Goal: Information Seeking & Learning: Understand process/instructions

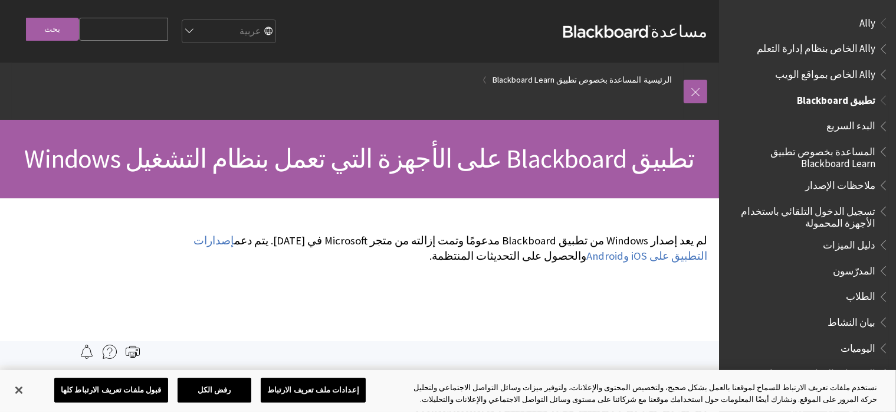
click at [821, 103] on span "تطبيق Blackboard" at bounding box center [836, 98] width 78 height 16
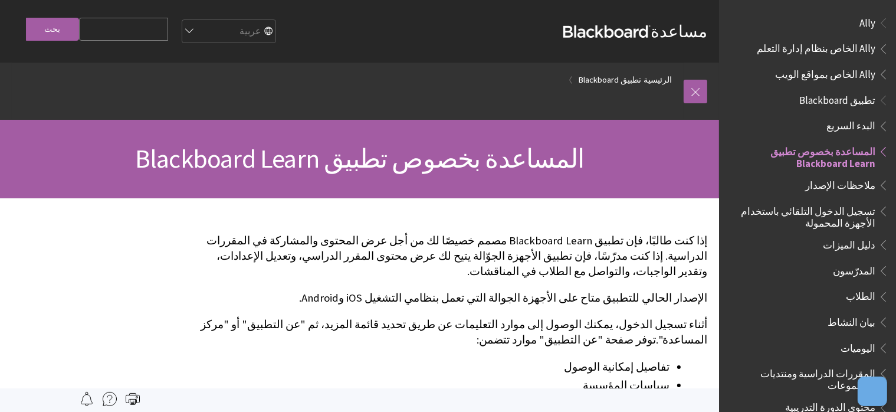
scroll to position [0, 42]
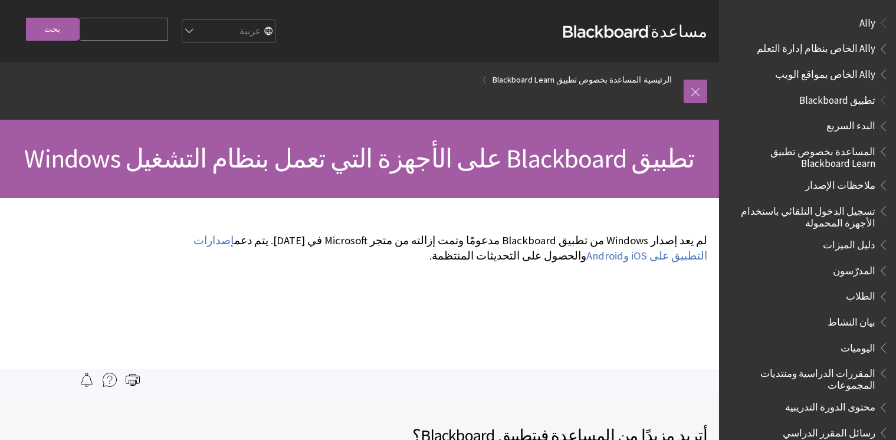
scroll to position [0, 42]
click at [585, 129] on div "تطبيق Blackboard على الأجهزة التي تعمل بنظام التشغيل Windows" at bounding box center [359, 159] width 719 height 78
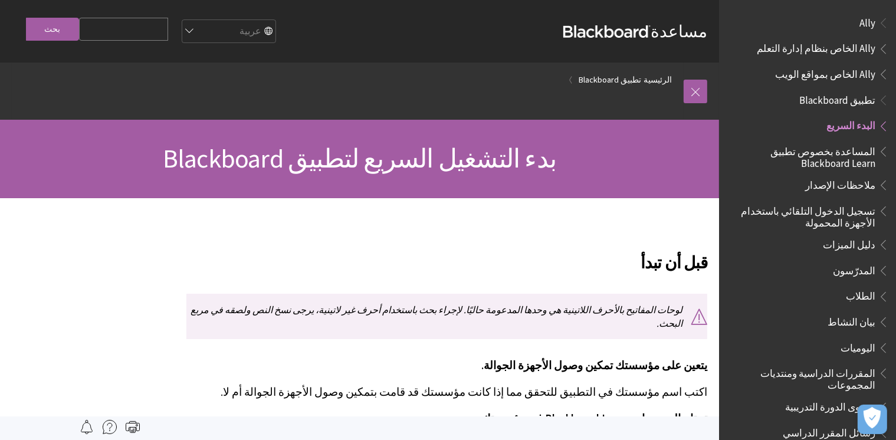
scroll to position [0, 42]
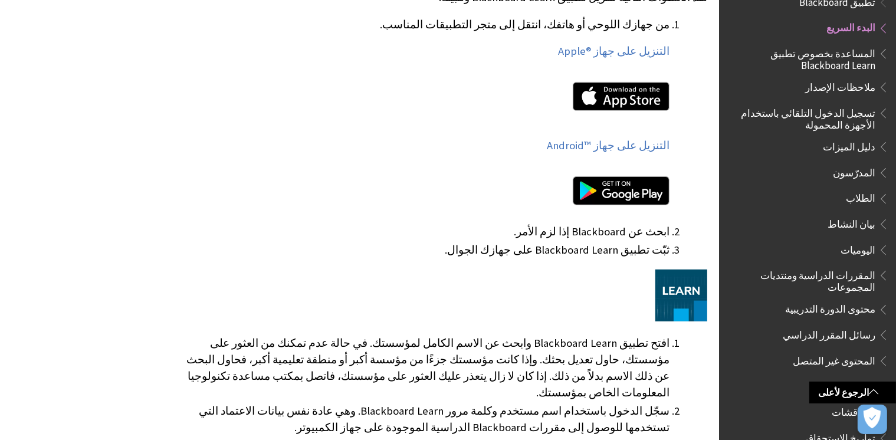
click at [538, 264] on div "تثبيت التطبيق وتسجيل الدخول نفذ الخطوات التالية لتنزيل تطبيق Blackboard Learn و…" at bounding box center [446, 188] width 521 height 496
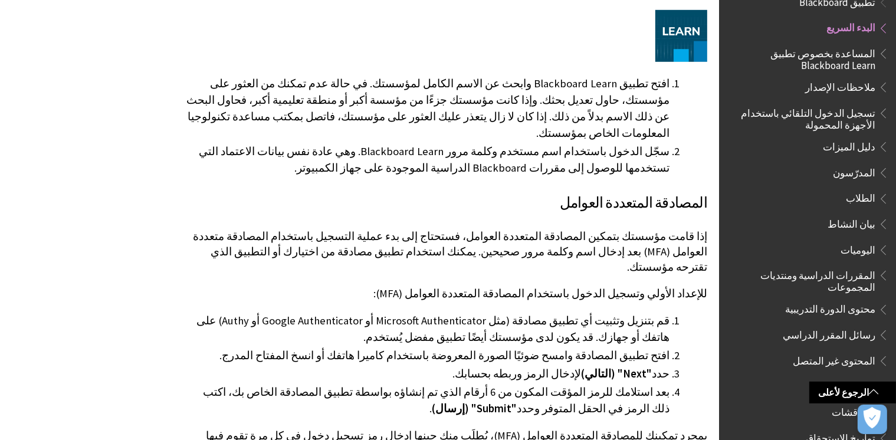
click at [538, 264] on div "المصادقة المتعددة العوامل إذا قامت مؤسستك بتمكين المصادقة المتعددة العوامل، فست…" at bounding box center [446, 346] width 521 height 309
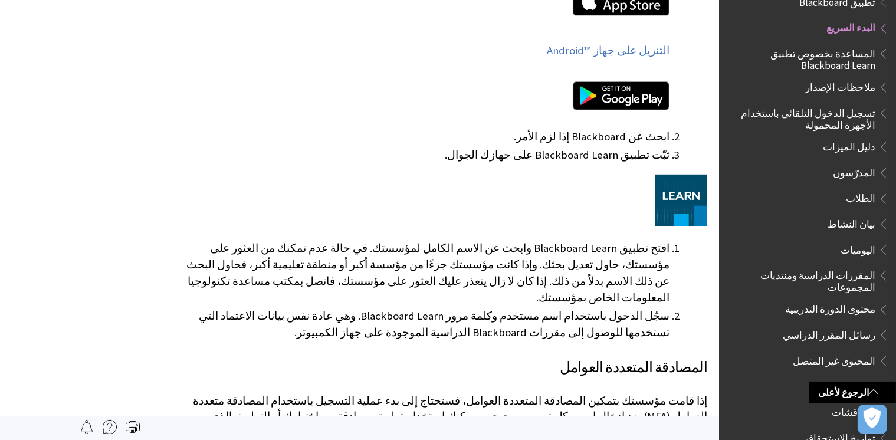
scroll to position [590, 0]
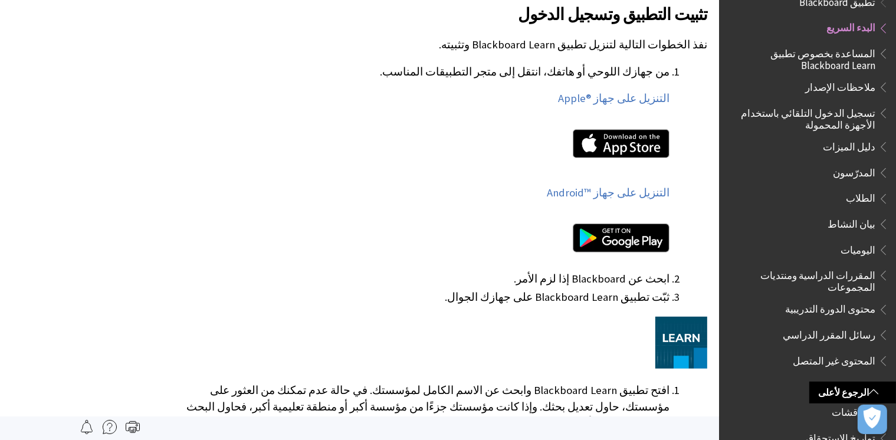
click at [539, 263] on div at bounding box center [427, 240] width 483 height 57
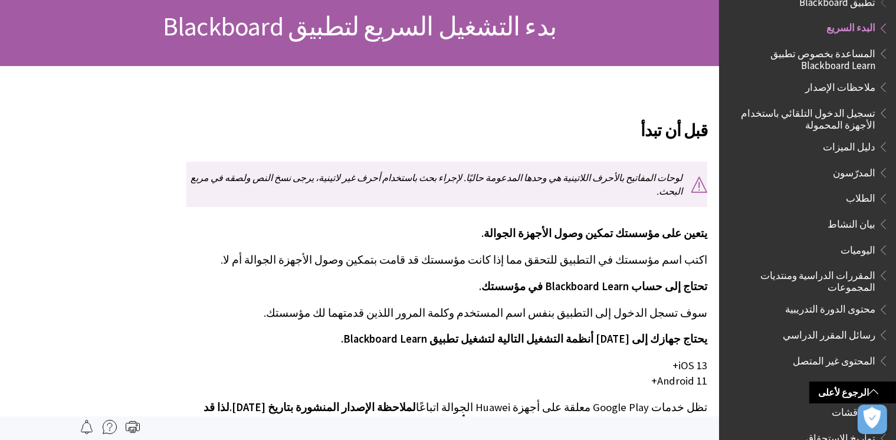
scroll to position [118, 0]
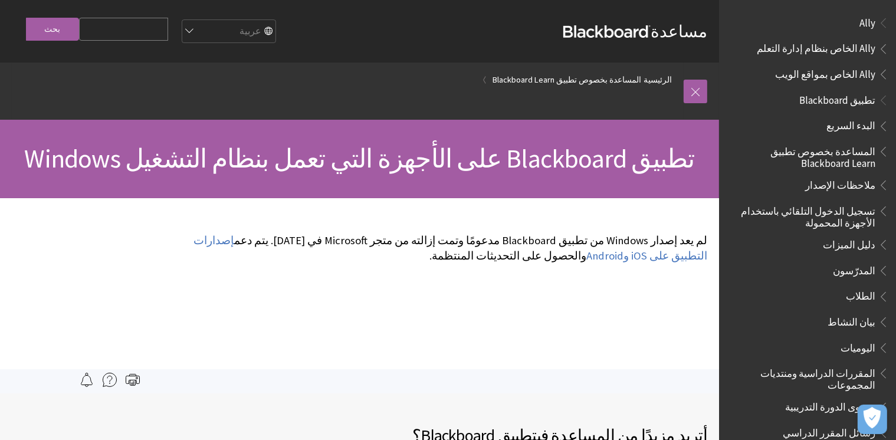
scroll to position [0, 42]
